Goal: Transaction & Acquisition: Purchase product/service

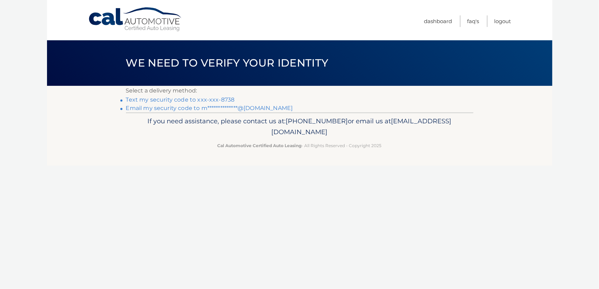
click at [200, 99] on link "Text my security code to xxx-xxx-8738" at bounding box center [180, 99] width 109 height 7
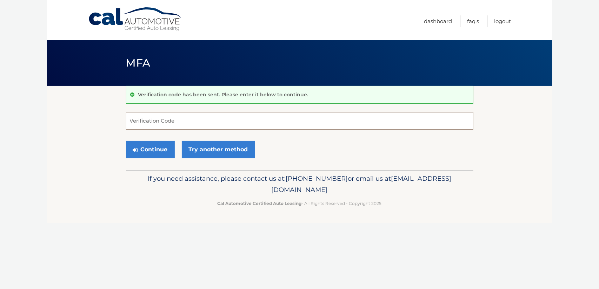
click at [177, 120] on input "Verification Code" at bounding box center [299, 121] width 347 height 18
type input "889203"
click at [166, 148] on button "Continue" at bounding box center [150, 150] width 49 height 18
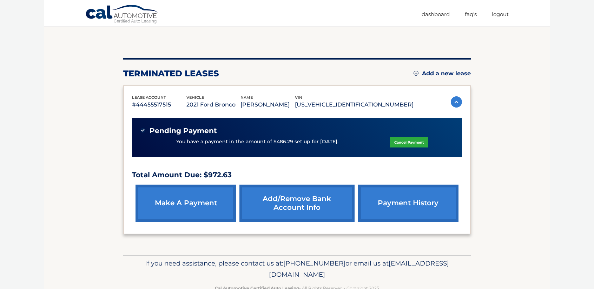
scroll to position [70, 0]
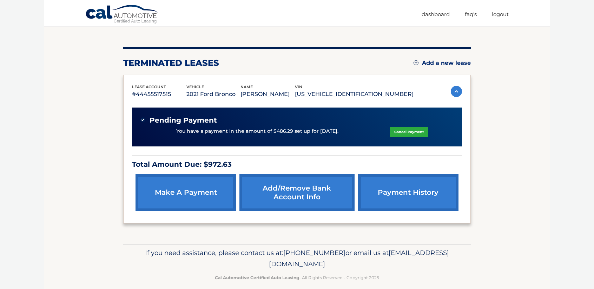
click at [410, 132] on link "Cancel Payment" at bounding box center [409, 132] width 38 height 10
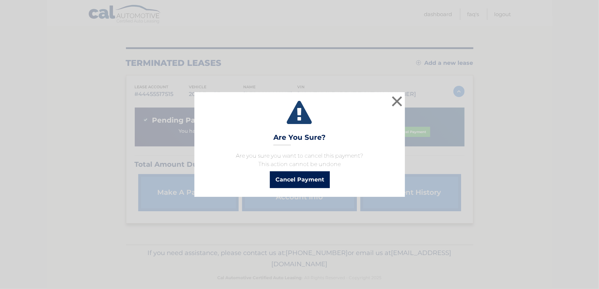
click at [294, 183] on button "Cancel Payment" at bounding box center [300, 180] width 60 height 17
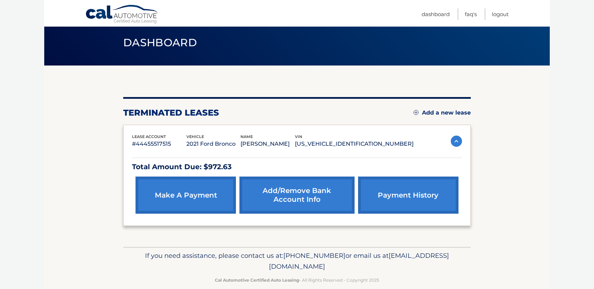
scroll to position [31, 0]
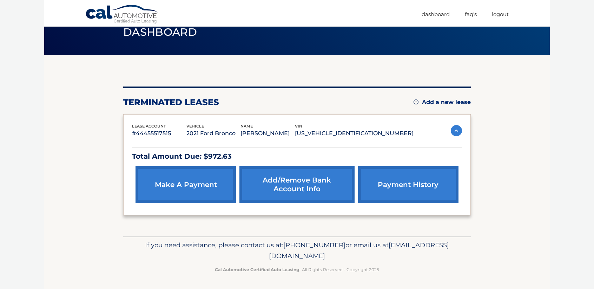
click at [206, 185] on link "make a payment" at bounding box center [185, 184] width 100 height 37
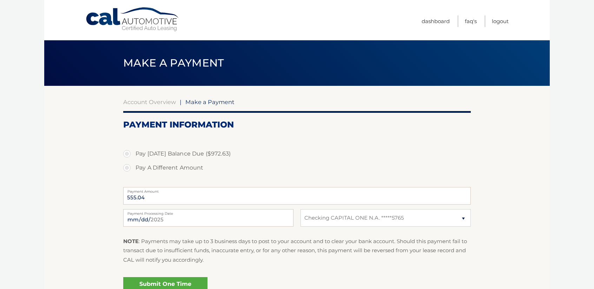
select select "ZDViODA5MmUtNTE0YS00OGUxLWJmYjctMTllYmNjM2JkOTI3"
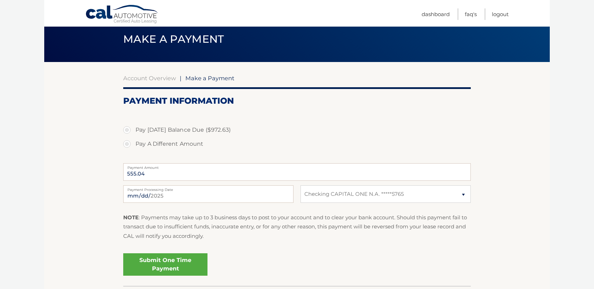
scroll to position [35, 0]
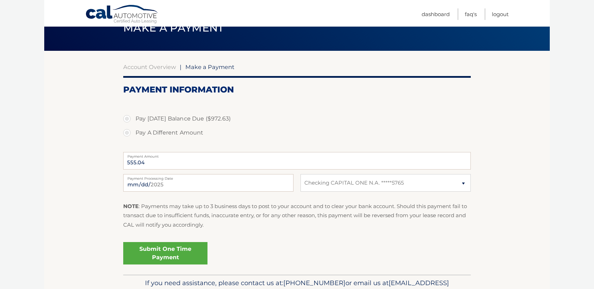
click at [160, 120] on label "Pay [DATE] Balance Due ($972.63)" at bounding box center [296, 119] width 347 height 14
click at [133, 120] on input "Pay [DATE] Balance Due ($972.63)" at bounding box center [129, 117] width 7 height 11
radio input "true"
type input "972.63"
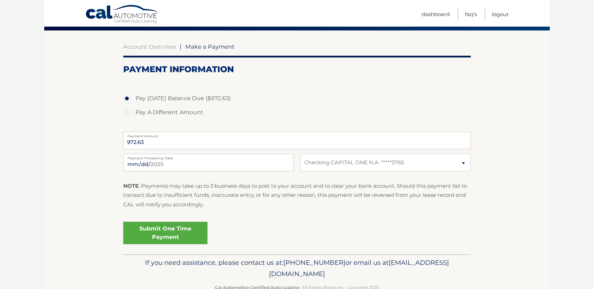
scroll to position [70, 0]
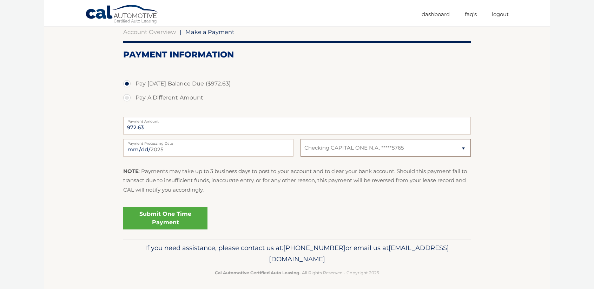
click at [347, 149] on select "Select Bank Account Checking CAPITAL ONE N.A. *****5765" at bounding box center [385, 148] width 170 height 18
click at [331, 200] on fieldset "Pay Today's Balance Due ($972.63) Pay A Different Amount 972.63 Payment Amount …" at bounding box center [296, 151] width 347 height 175
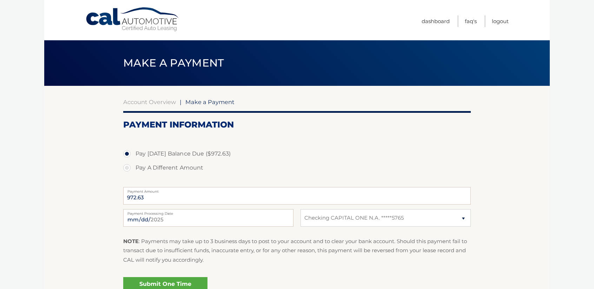
scroll to position [35, 0]
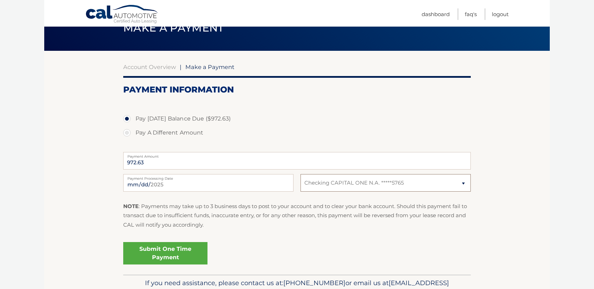
click at [421, 179] on select "Select Bank Account Checking CAPITAL ONE N.A. *****5765" at bounding box center [385, 183] width 170 height 18
select select
click at [300, 174] on select "Select Bank Account Checking CAPITAL ONE N.A. *****5765" at bounding box center [385, 183] width 170 height 18
click at [361, 181] on select "Select Bank Account Checking CAPITAL ONE N.A. *****5765" at bounding box center [385, 183] width 170 height 18
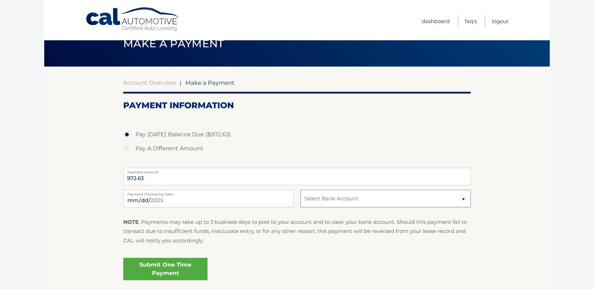
scroll to position [0, 0]
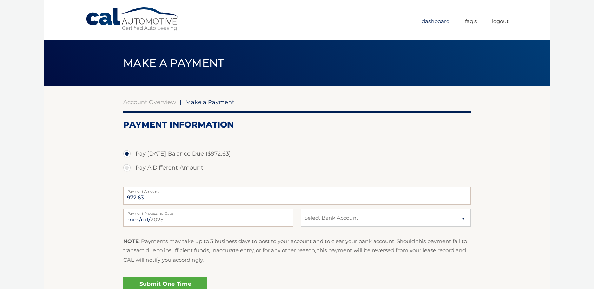
click at [436, 19] on link "Dashboard" at bounding box center [435, 21] width 28 height 12
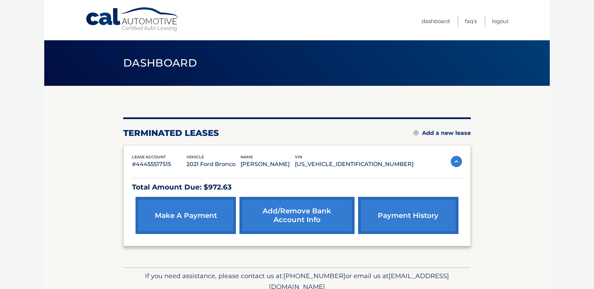
click at [306, 217] on link "Add/Remove bank account info" at bounding box center [296, 215] width 115 height 37
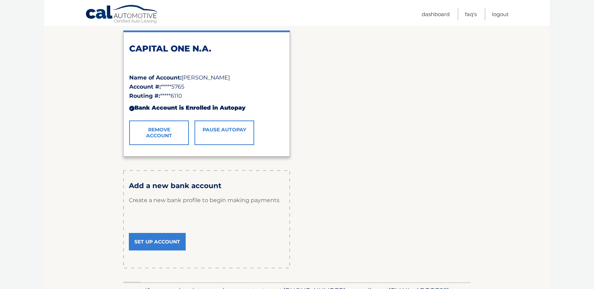
scroll to position [120, 0]
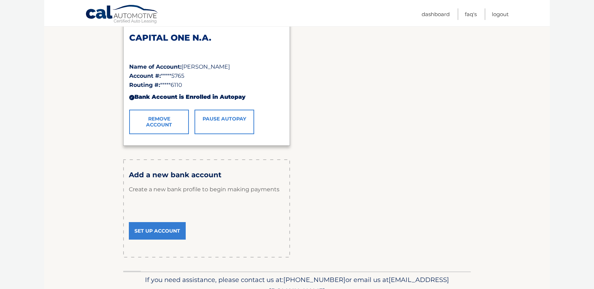
click at [160, 234] on link "Set Up Account" at bounding box center [157, 231] width 57 height 18
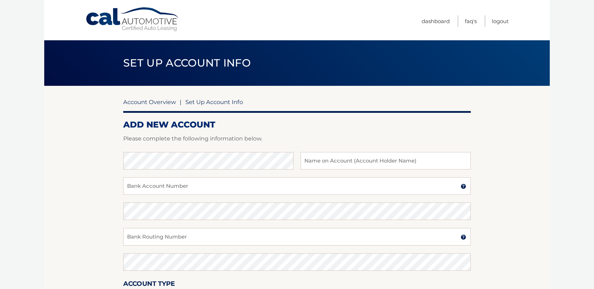
click at [152, 103] on link "Account Overview" at bounding box center [149, 102] width 53 height 7
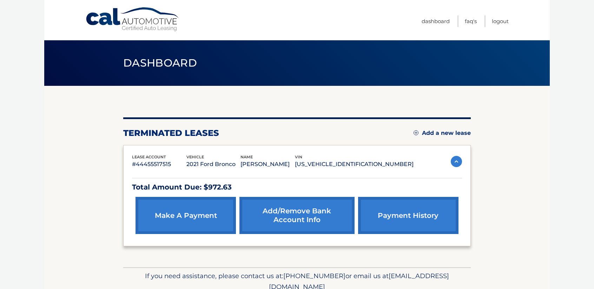
click at [179, 222] on link "make a payment" at bounding box center [185, 215] width 100 height 37
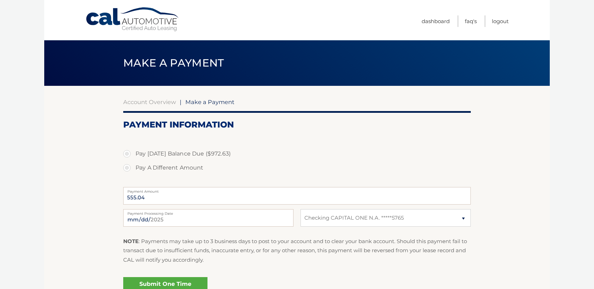
select select "ZDViODA5MmUtNTE0YS00OGUxLWJmYjctMTllYmNjM2JkOTI3"
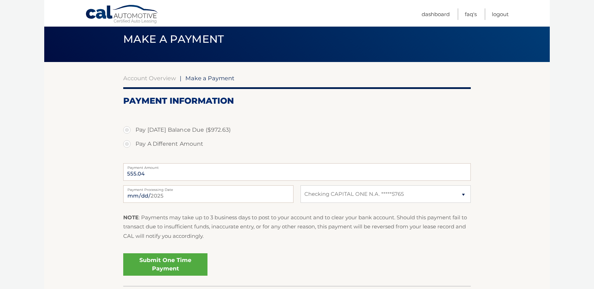
scroll to position [35, 0]
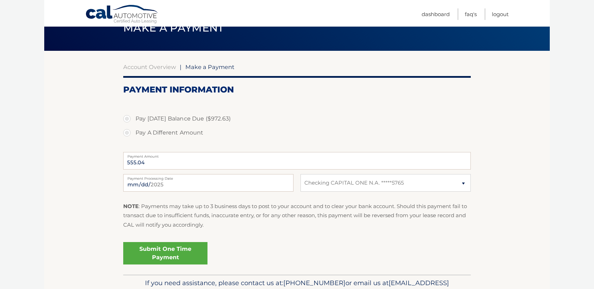
click at [127, 131] on label "Pay A Different Amount" at bounding box center [296, 133] width 347 height 14
click at [127, 131] on input "Pay A Different Amount" at bounding box center [129, 131] width 7 height 11
radio input "true"
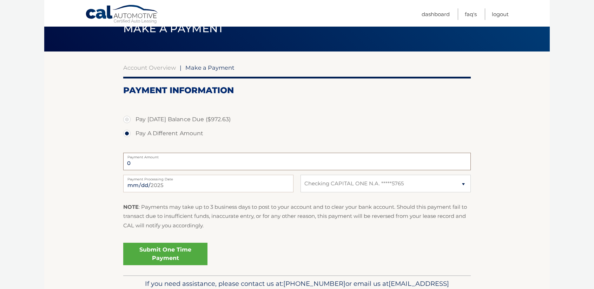
scroll to position [4, 0]
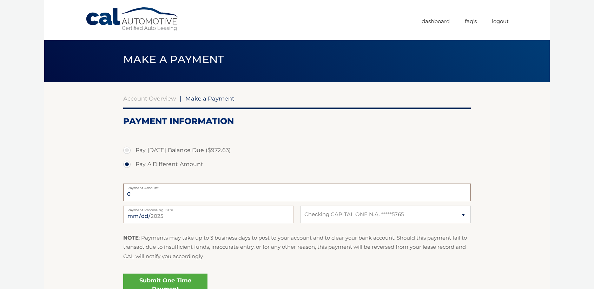
type input "0"
click at [167, 152] on label "Pay Today's Balance Due ($972.63)" at bounding box center [296, 150] width 347 height 14
click at [133, 152] on input "Pay Today's Balance Due ($972.63)" at bounding box center [129, 148] width 7 height 11
radio input "true"
type input "972.63"
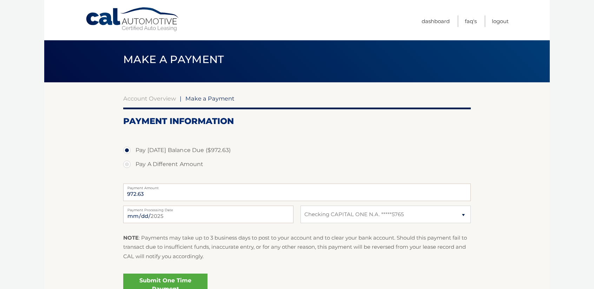
click at [165, 166] on label "Pay A Different Amount" at bounding box center [296, 165] width 347 height 14
click at [133, 166] on input "Pay A Different Amount" at bounding box center [129, 163] width 7 height 11
radio input "true"
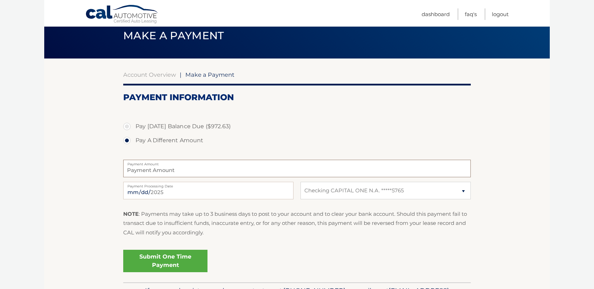
scroll to position [39, 0]
